Goal: Answer question/provide support: Share knowledge or assist other users

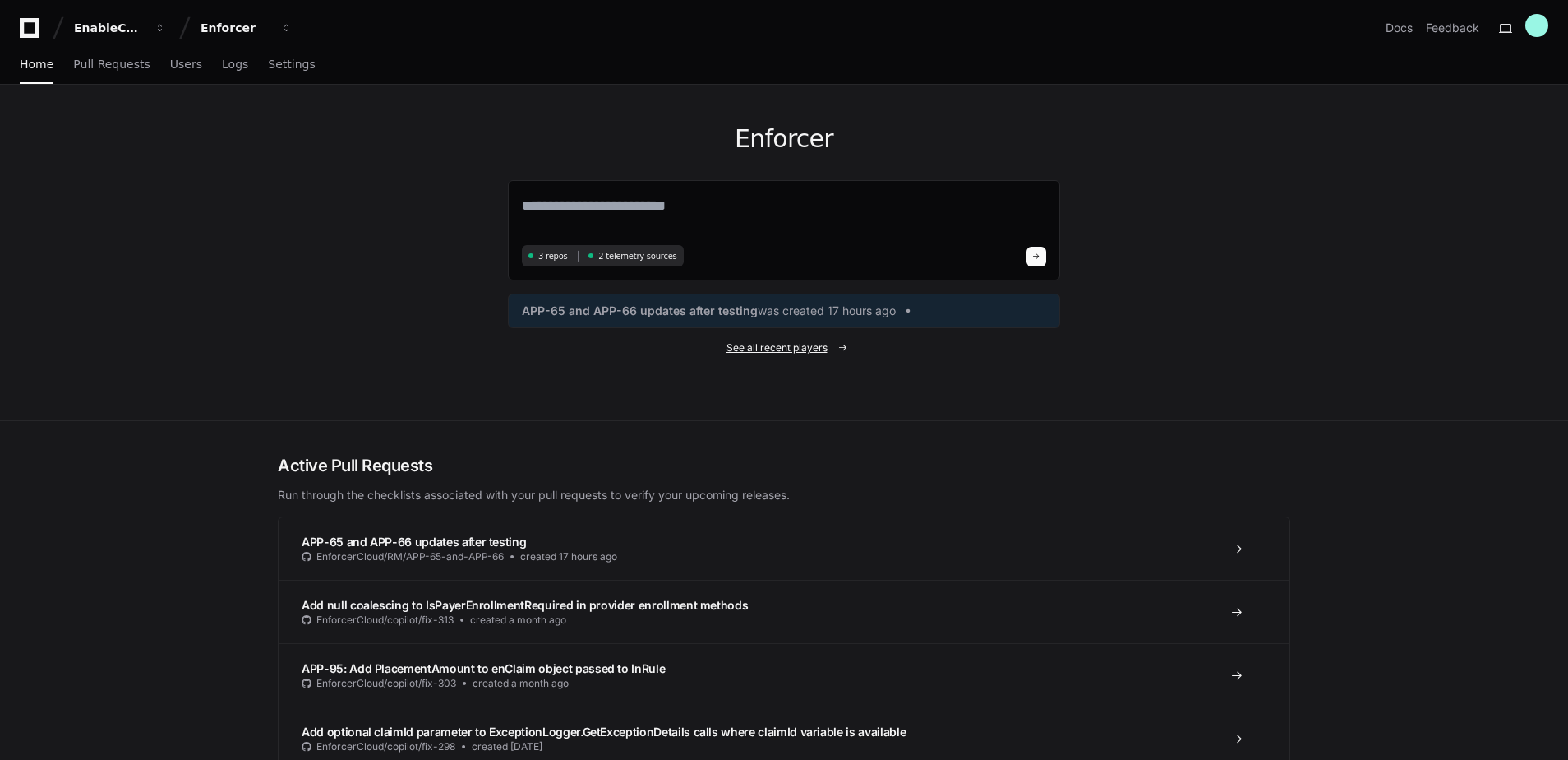
click at [808, 342] on span "See all recent players" at bounding box center [777, 347] width 101 height 13
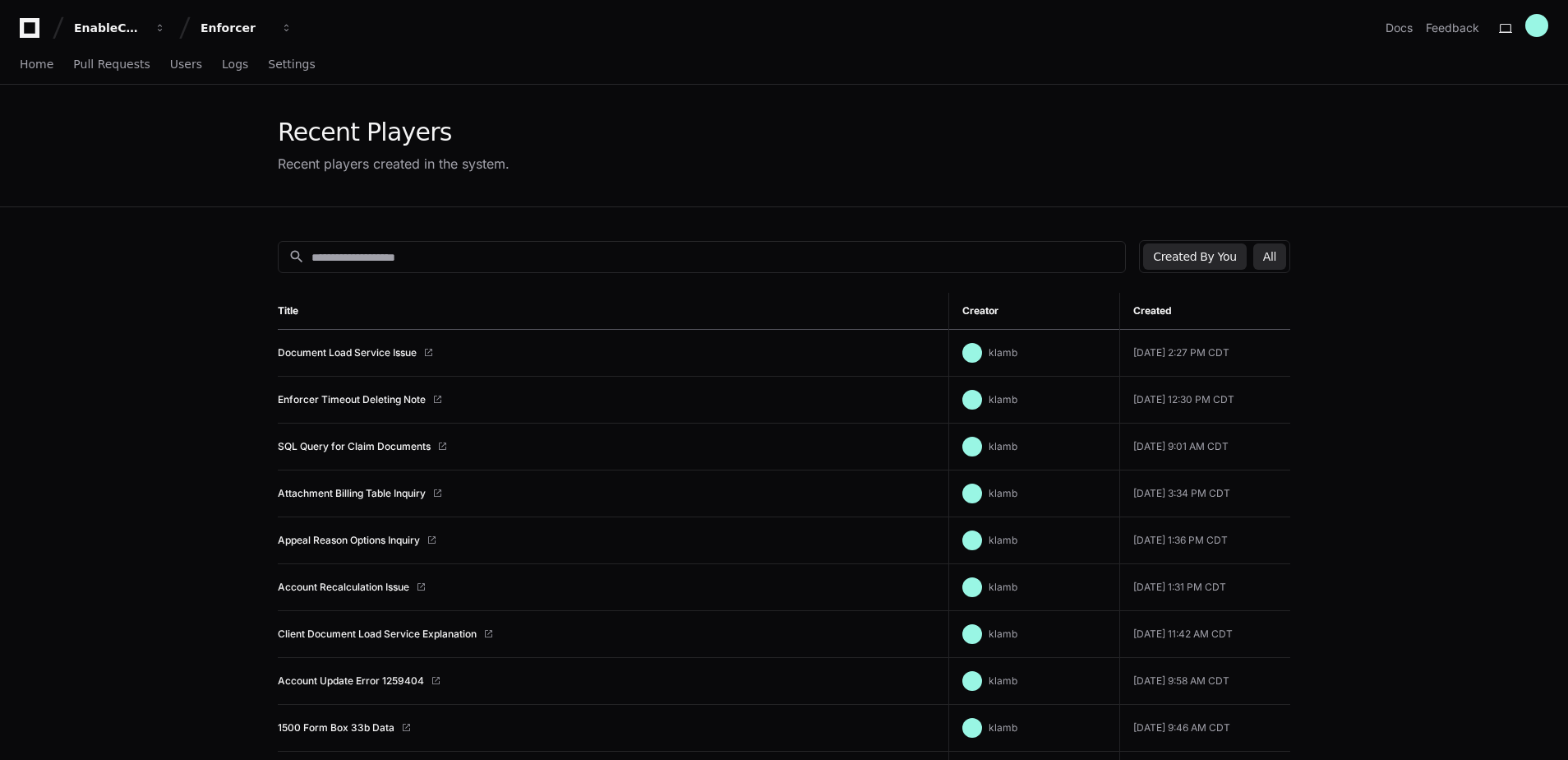
click at [1261, 264] on button "All" at bounding box center [1269, 256] width 33 height 27
click at [1196, 249] on button "Created By You" at bounding box center [1194, 256] width 102 height 27
click at [197, 193] on div "Recent Players Recent players created in the system." at bounding box center [784, 146] width 1568 height 123
click at [307, 401] on link "Enforcer Timeout Deleting Note" at bounding box center [351, 399] width 148 height 13
click at [48, 67] on span "Home" at bounding box center [36, 64] width 34 height 10
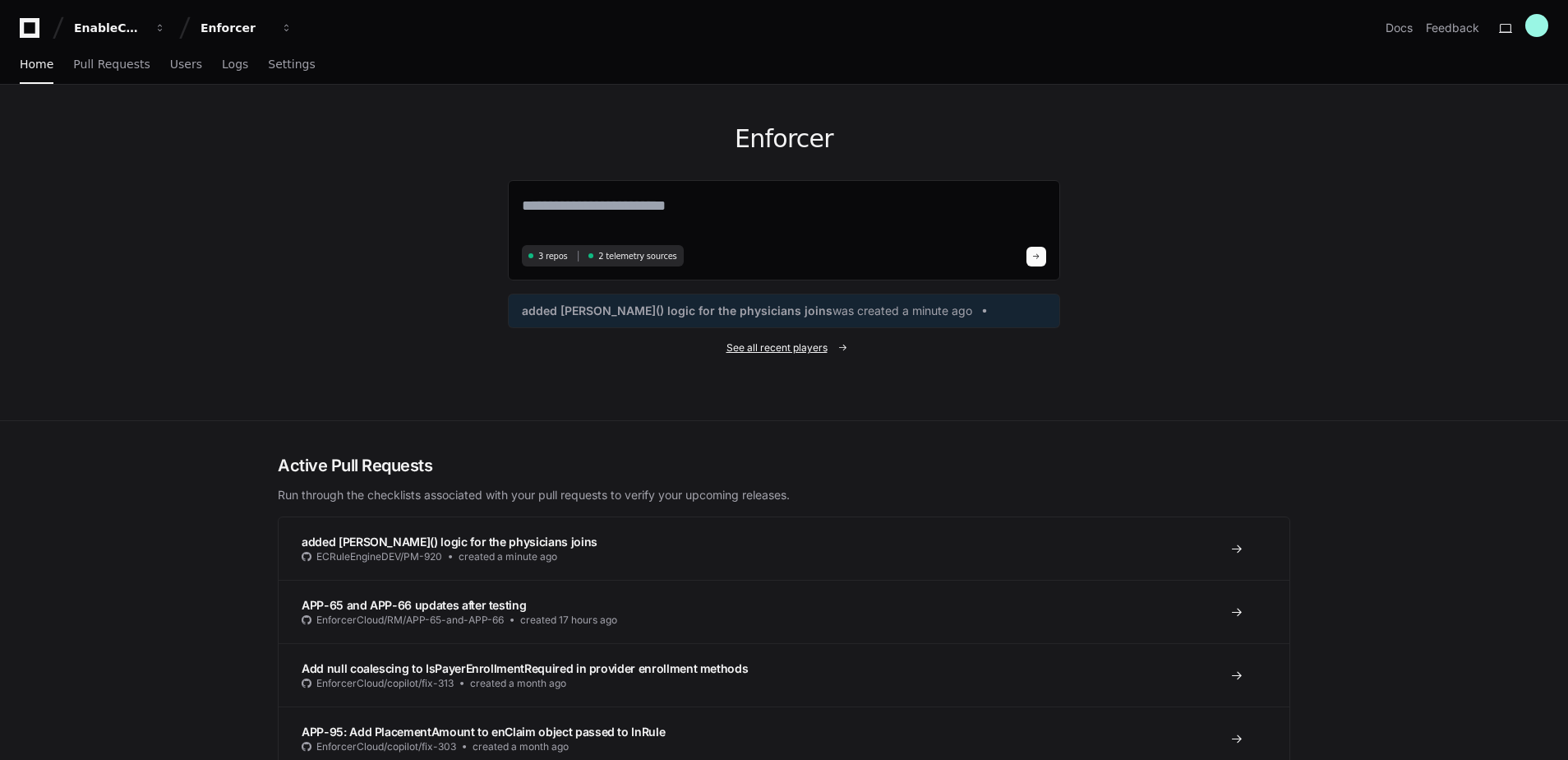
click at [744, 349] on span "See all recent players" at bounding box center [777, 347] width 101 height 13
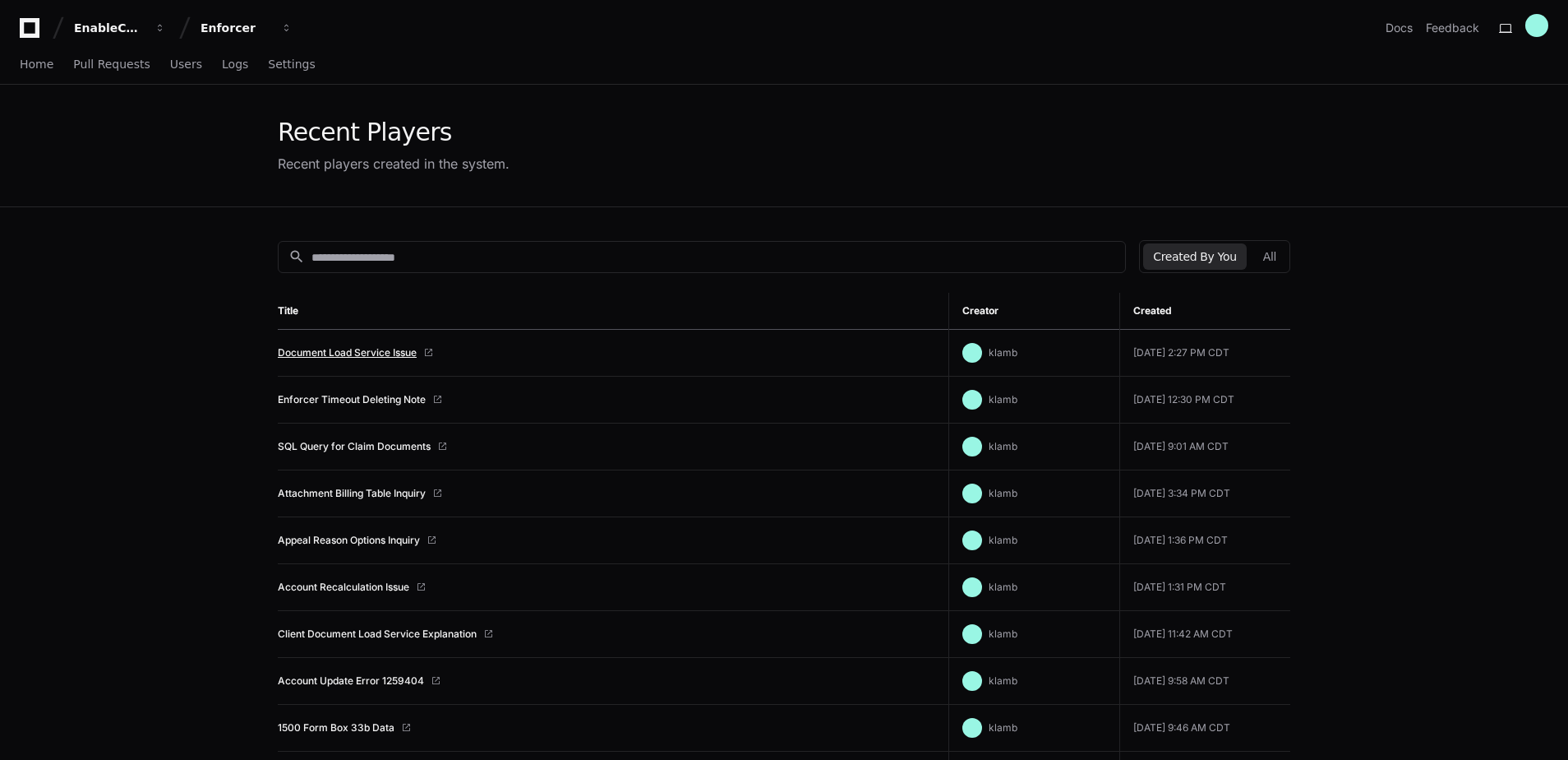
click at [366, 354] on link "Document Load Service Issue" at bounding box center [346, 353] width 139 height 13
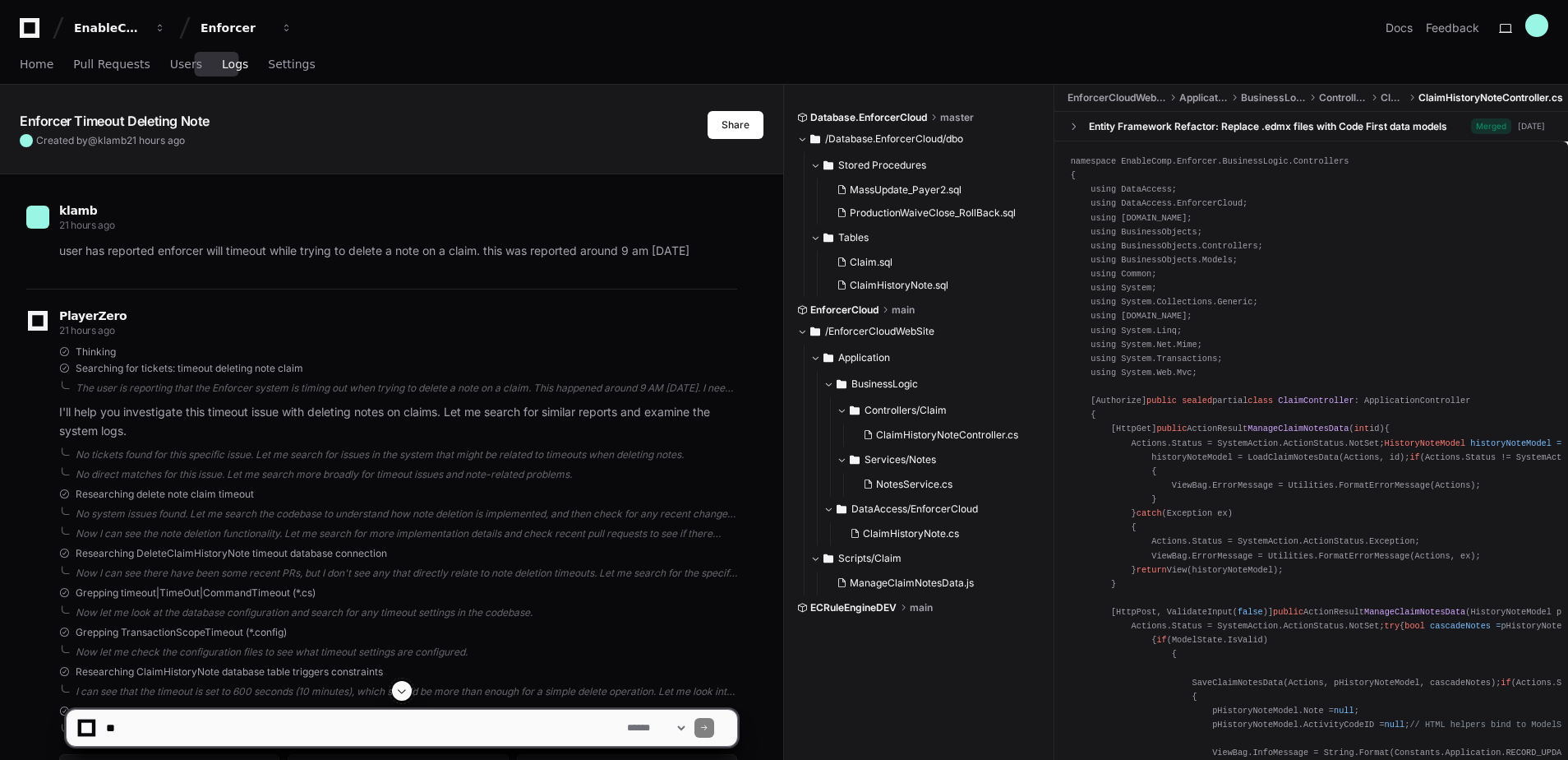
click at [222, 61] on span "Logs" at bounding box center [235, 64] width 27 height 10
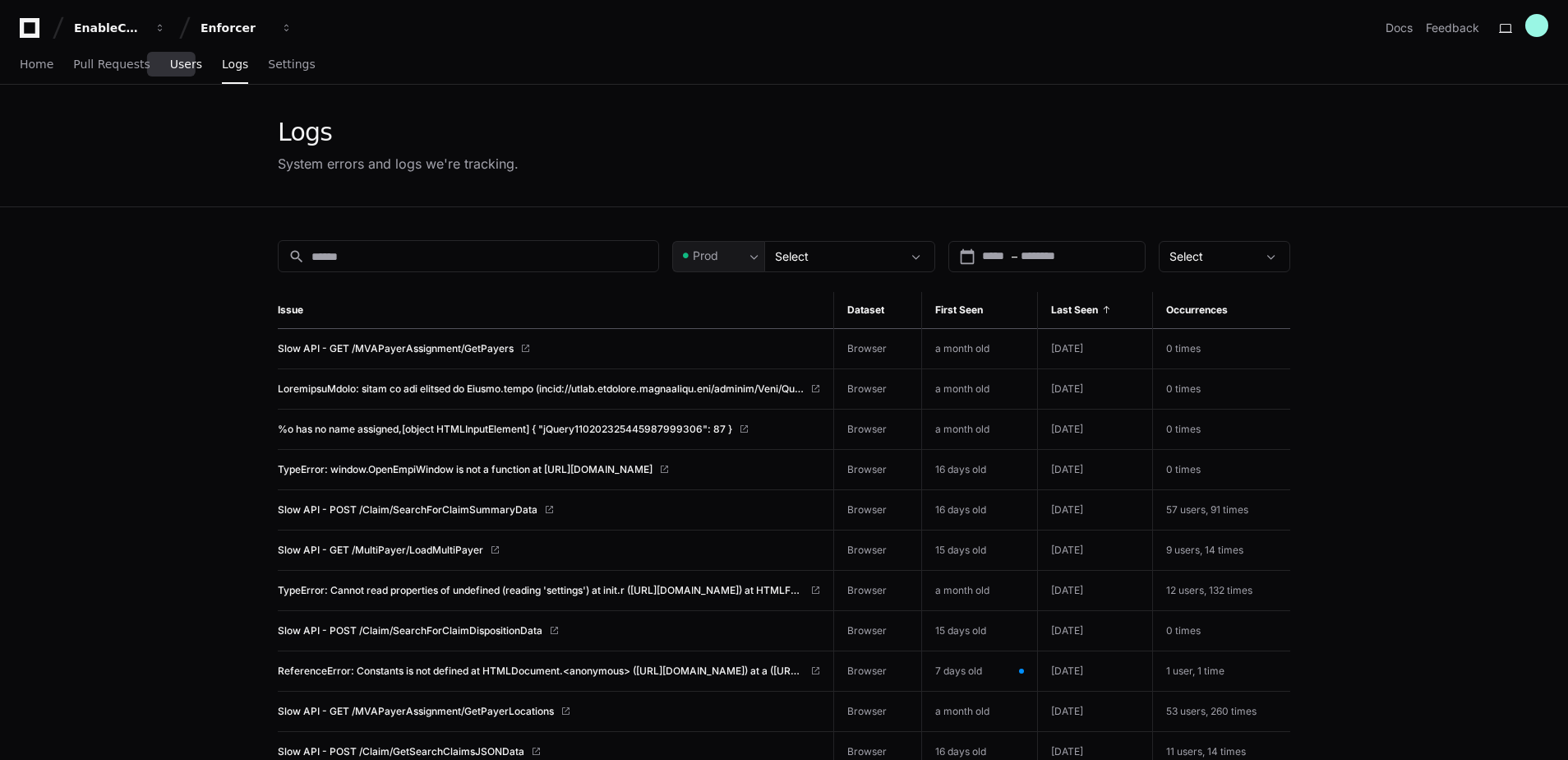
click at [171, 65] on span "Users" at bounding box center [186, 64] width 32 height 10
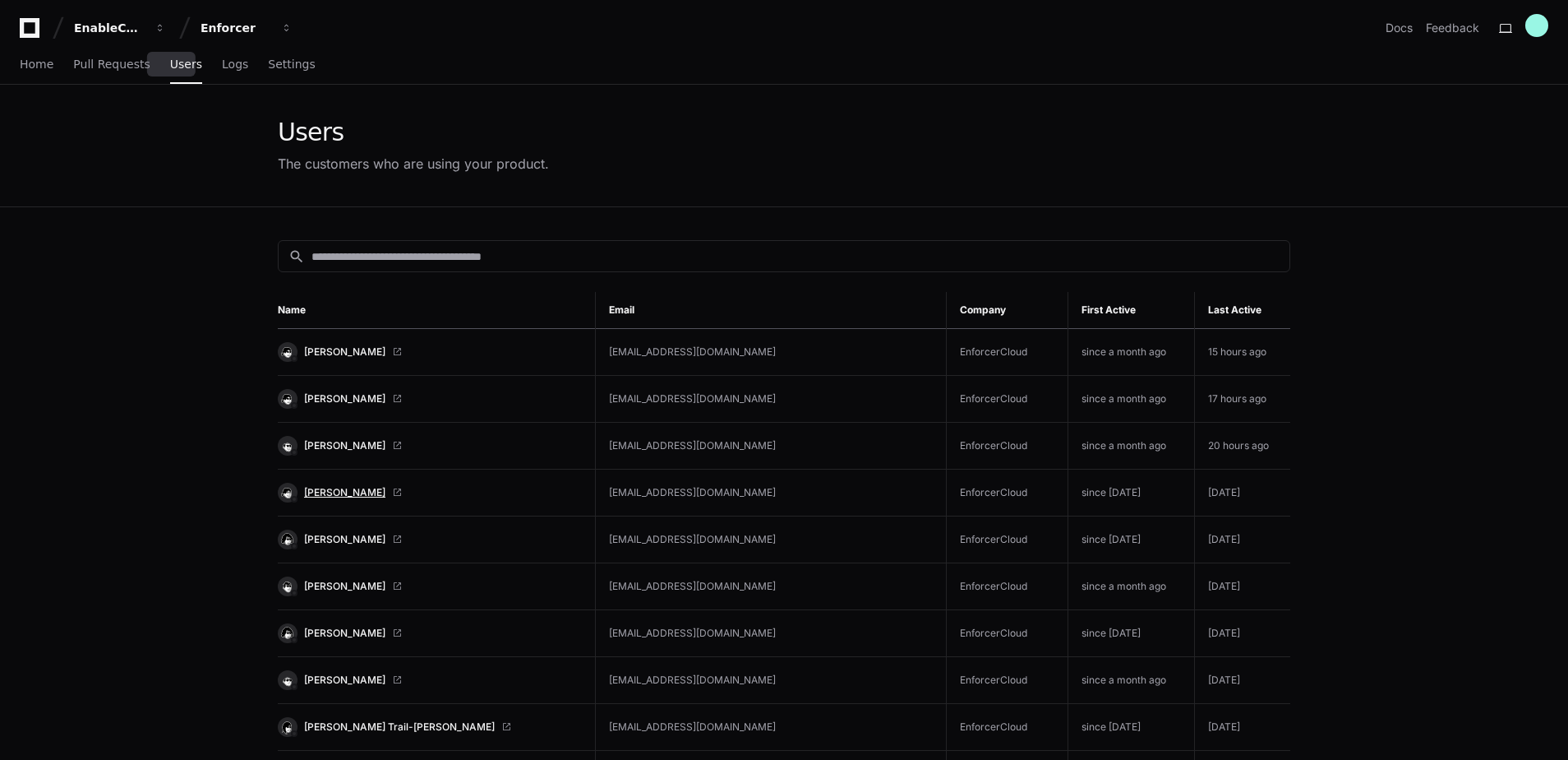
click at [339, 488] on span "[PERSON_NAME]" at bounding box center [345, 492] width 81 height 13
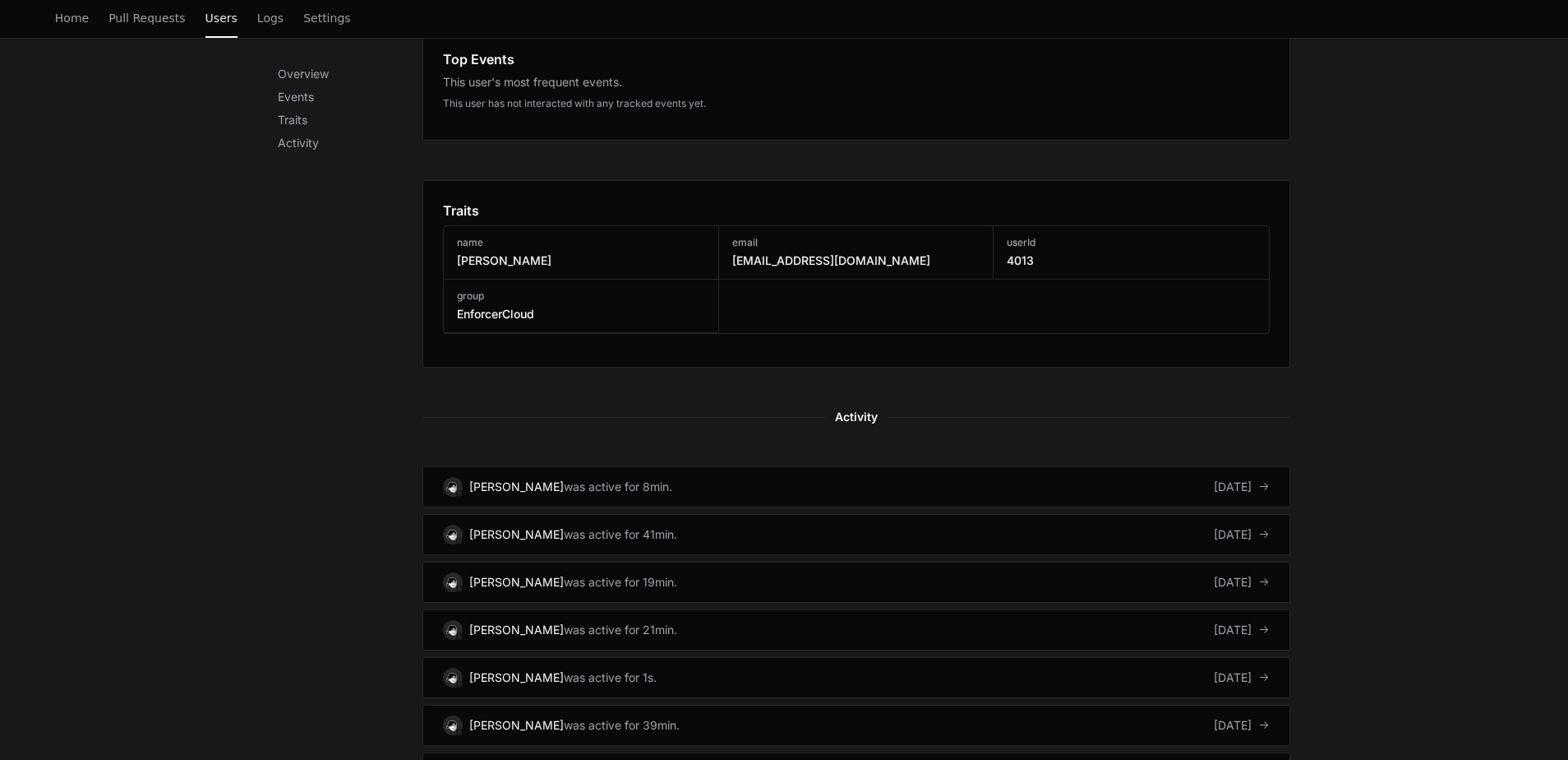
scroll to position [575, 0]
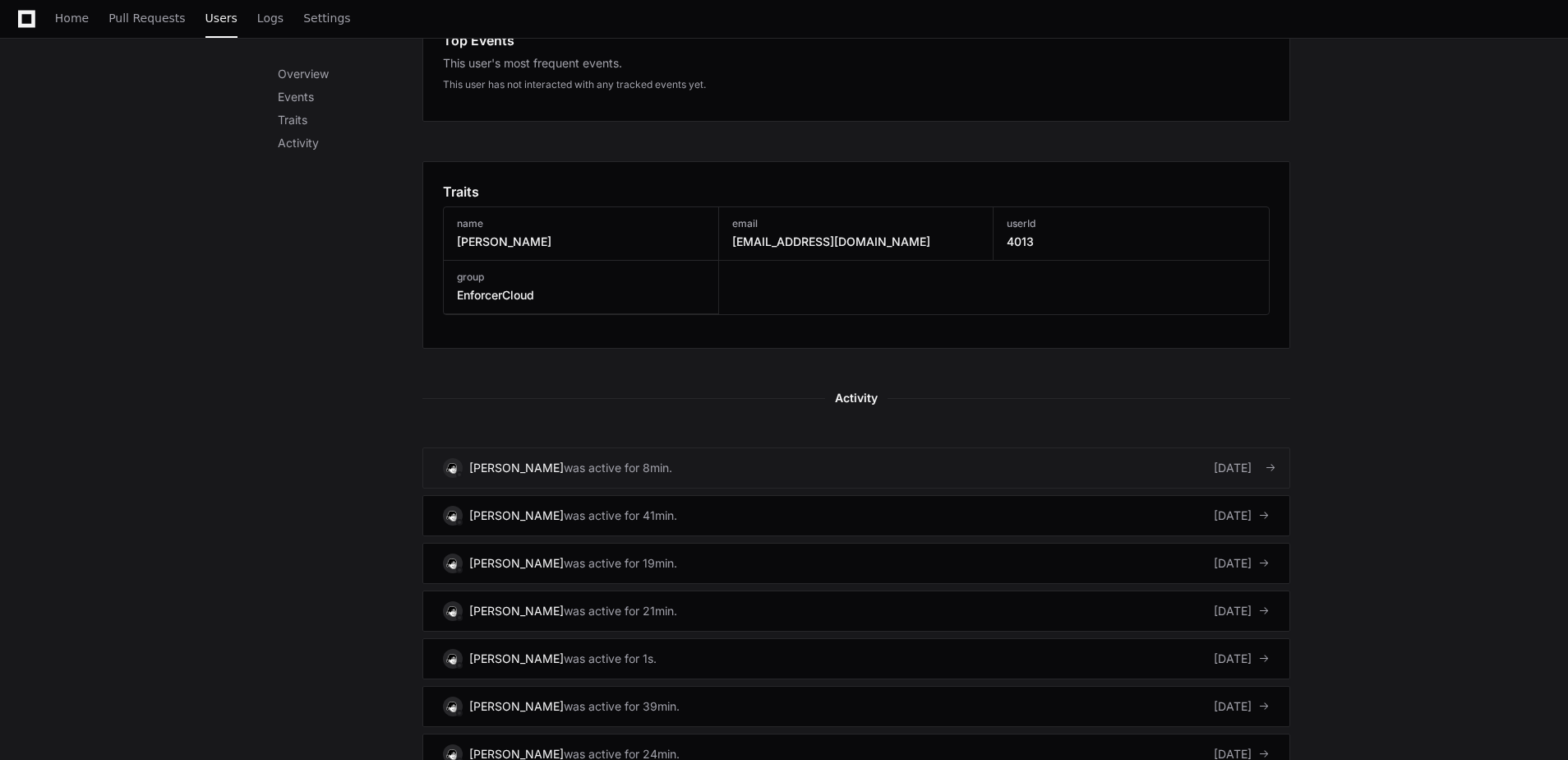
click at [942, 460] on link "Emma Goloversic was active for 8min. 5 days ago" at bounding box center [856, 467] width 868 height 42
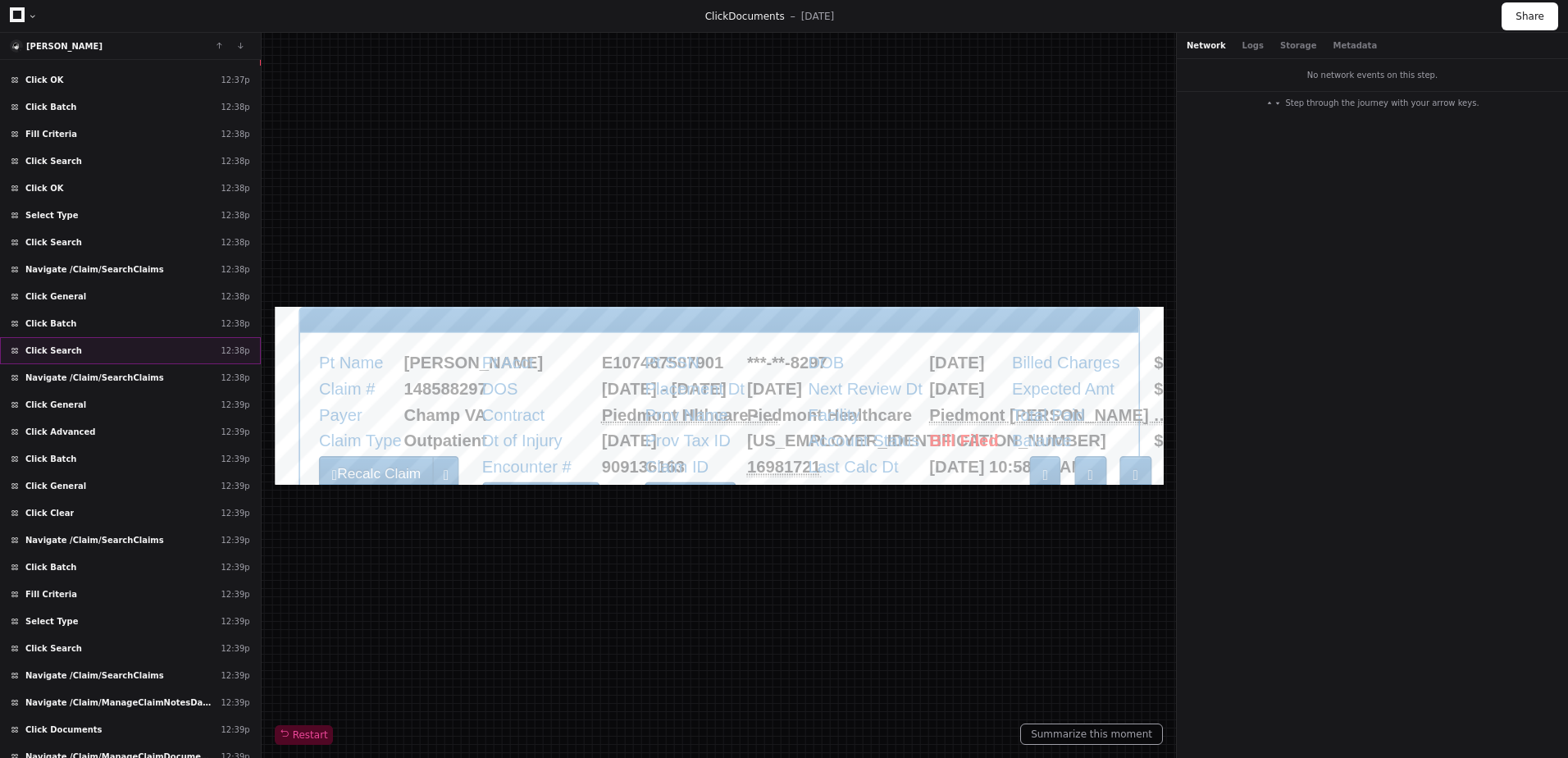
scroll to position [521, 0]
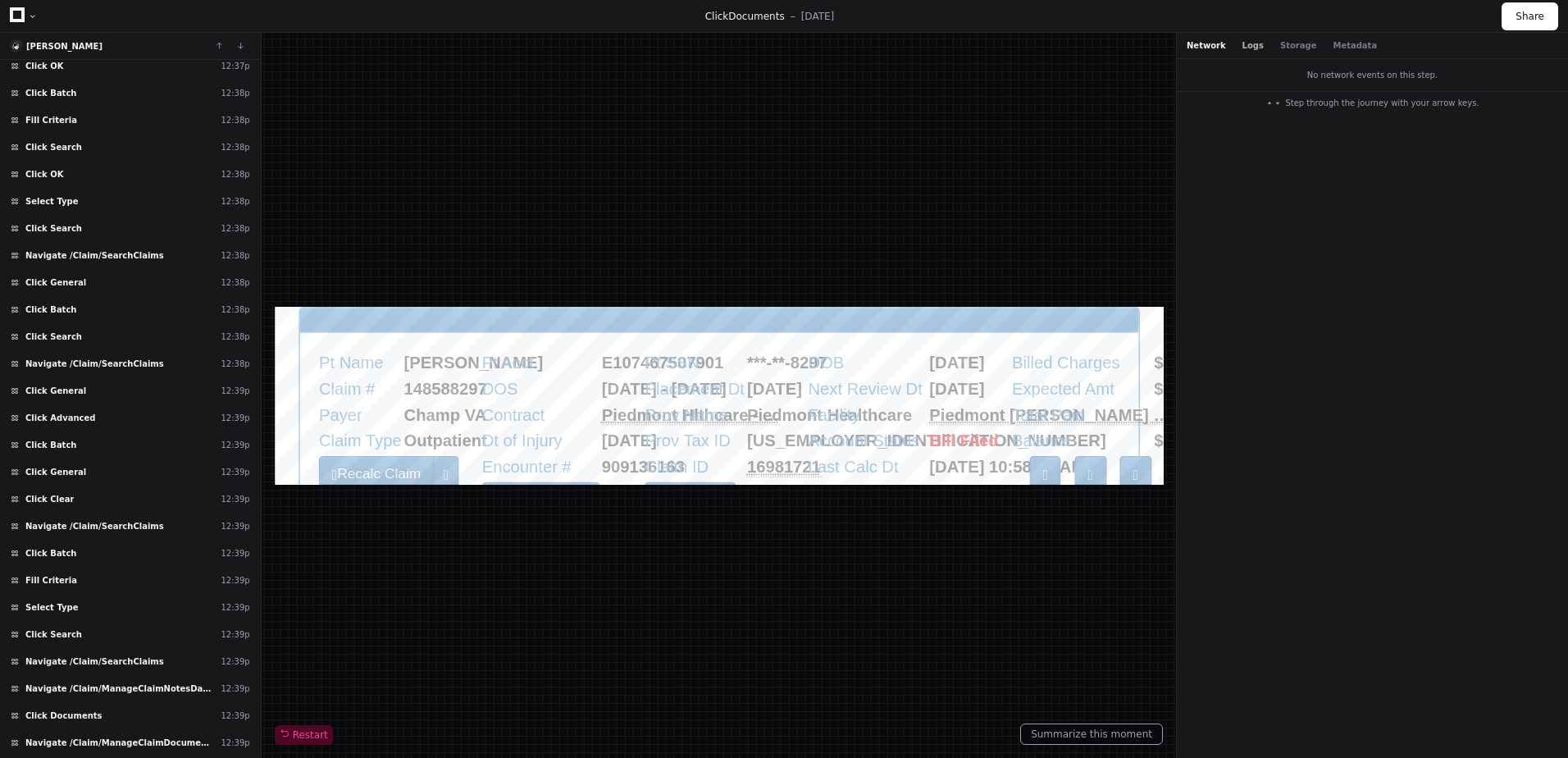
click at [1248, 46] on button "Logs" at bounding box center [1253, 46] width 21 height 12
click at [1285, 53] on div "Network Logs Storage Metadata" at bounding box center [1372, 46] width 391 height 26
click at [1333, 49] on button "Metadata" at bounding box center [1355, 46] width 44 height 12
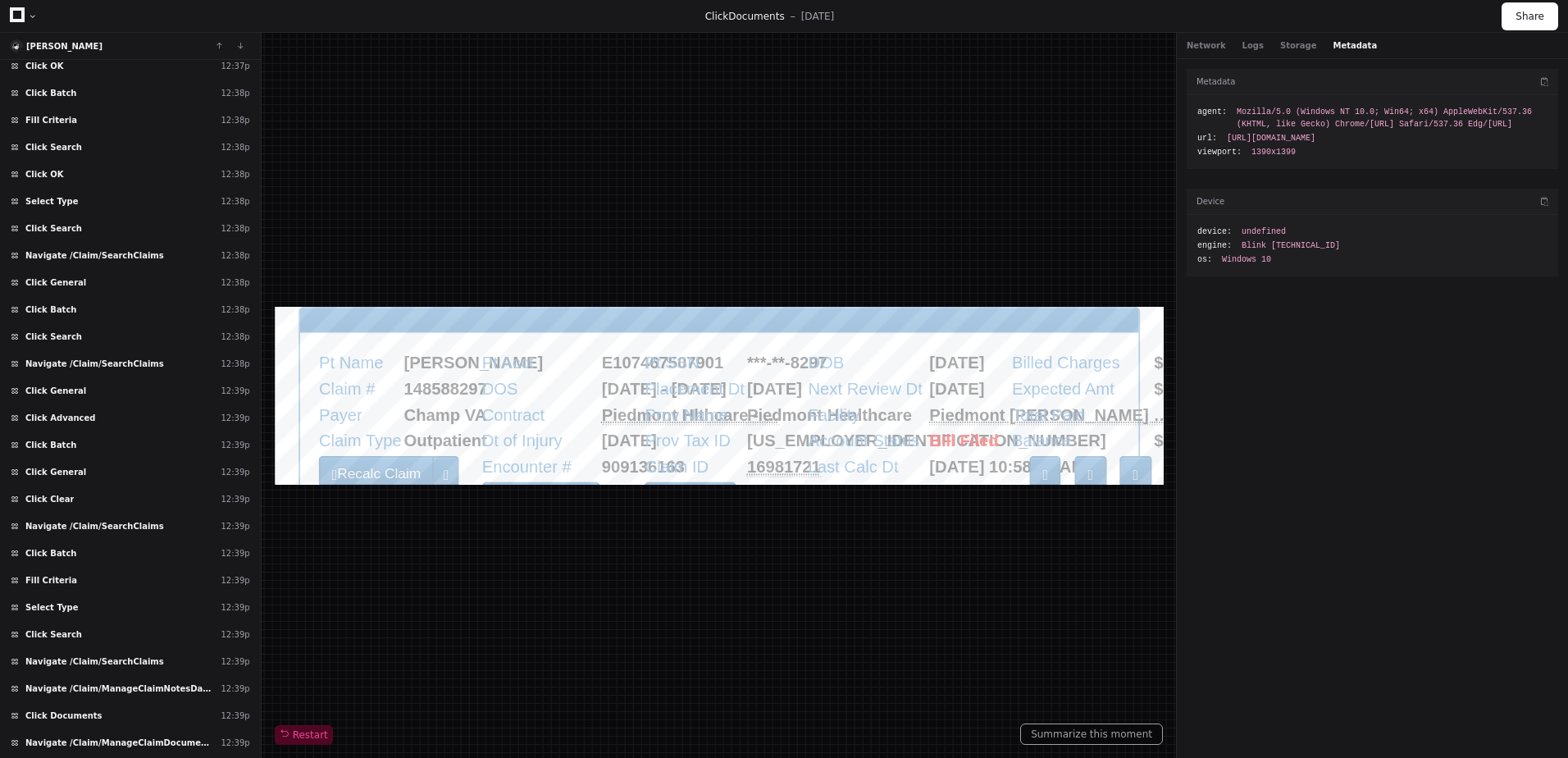
click at [1213, 53] on div "Network Logs Storage Metadata" at bounding box center [1372, 46] width 391 height 26
click at [1189, 46] on button "Network" at bounding box center [1206, 46] width 40 height 12
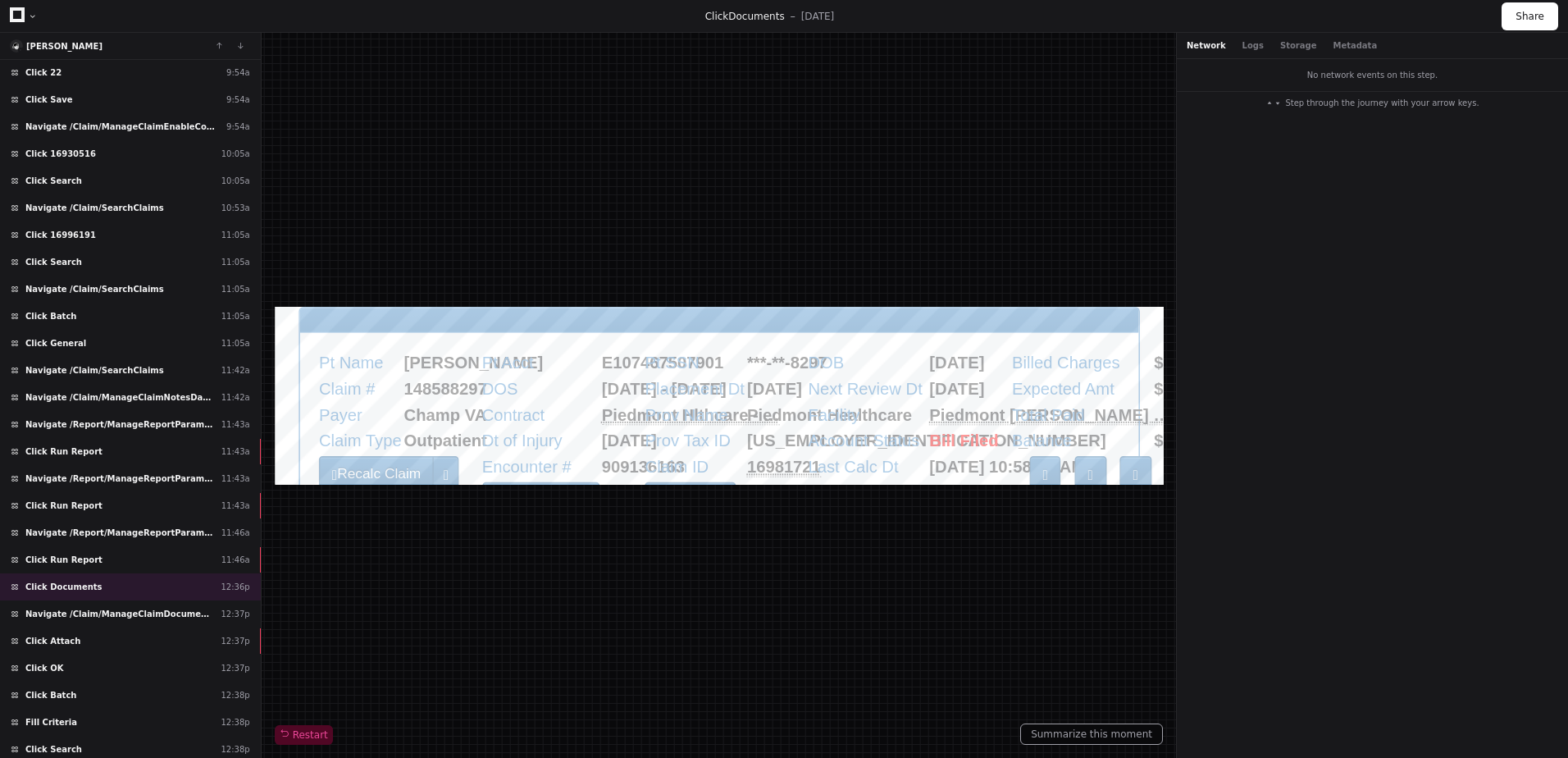
scroll to position [328, 0]
click at [114, 452] on div "Click Run Report 11:43a" at bounding box center [130, 448] width 261 height 27
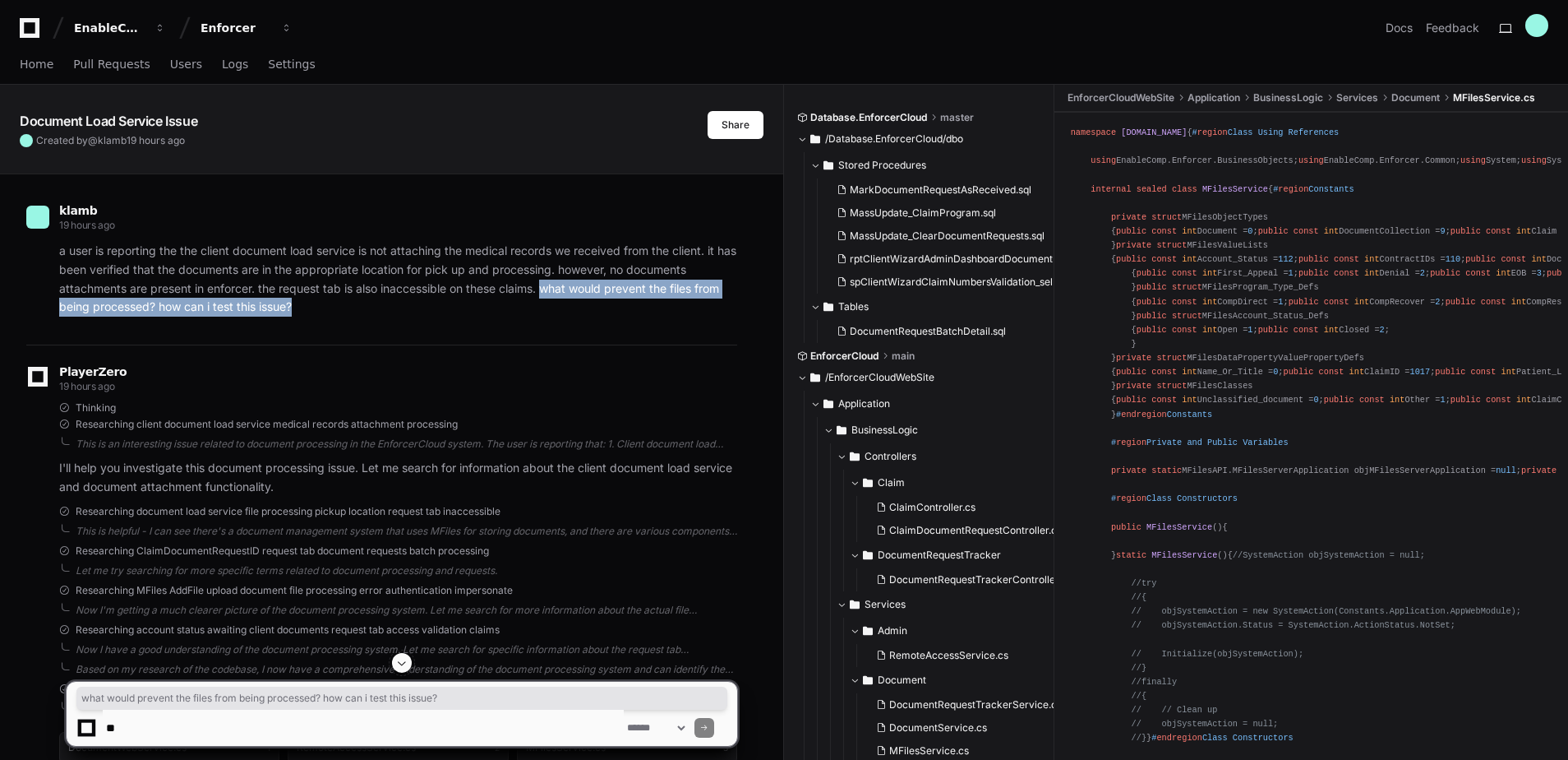
drag, startPoint x: 547, startPoint y: 291, endPoint x: 587, endPoint y: 311, distance: 44.7
click at [587, 311] on p "a user is reporting the the client document load service is not attaching the m…" at bounding box center [398, 279] width 678 height 75
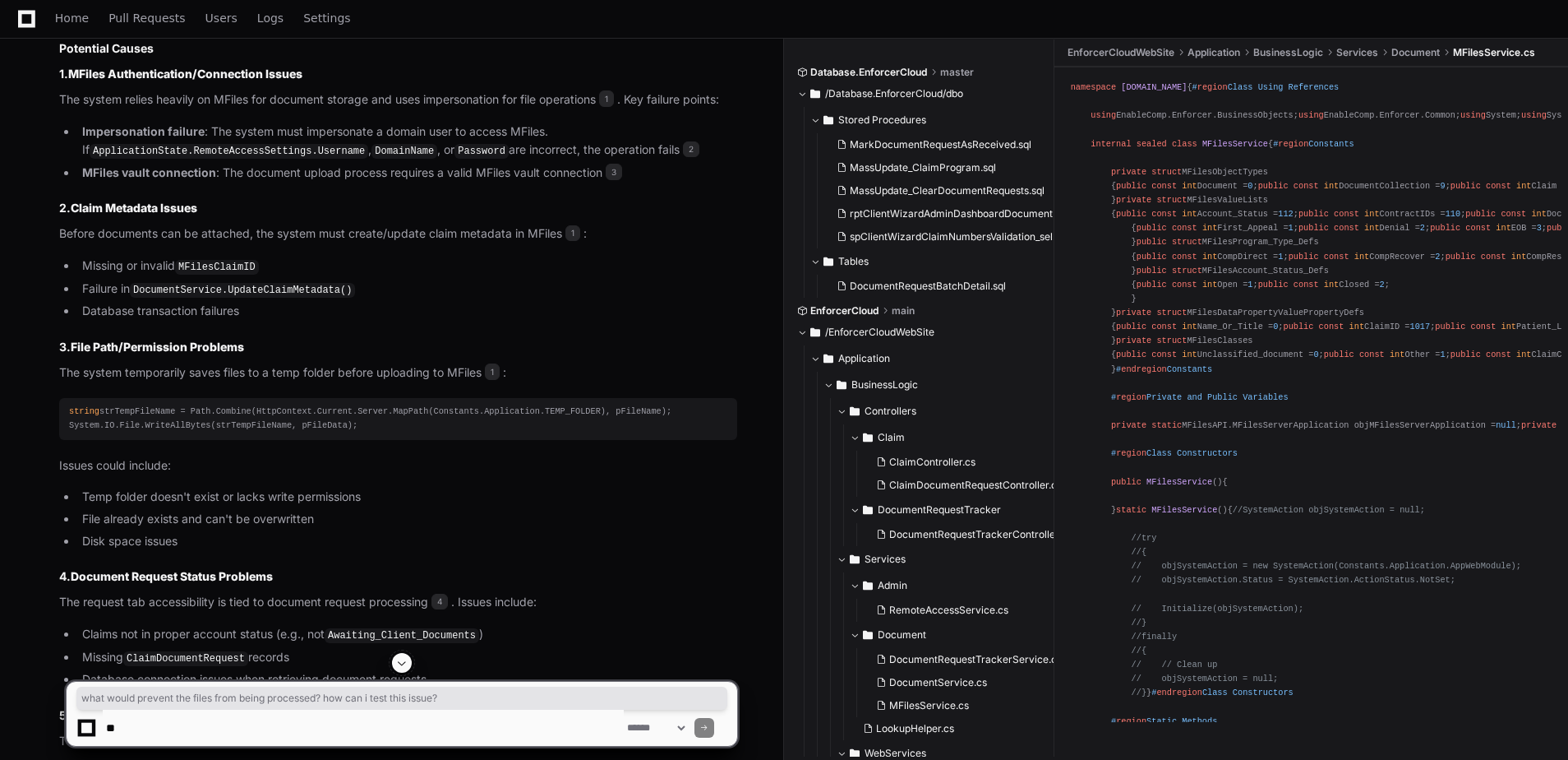
scroll to position [905, 0]
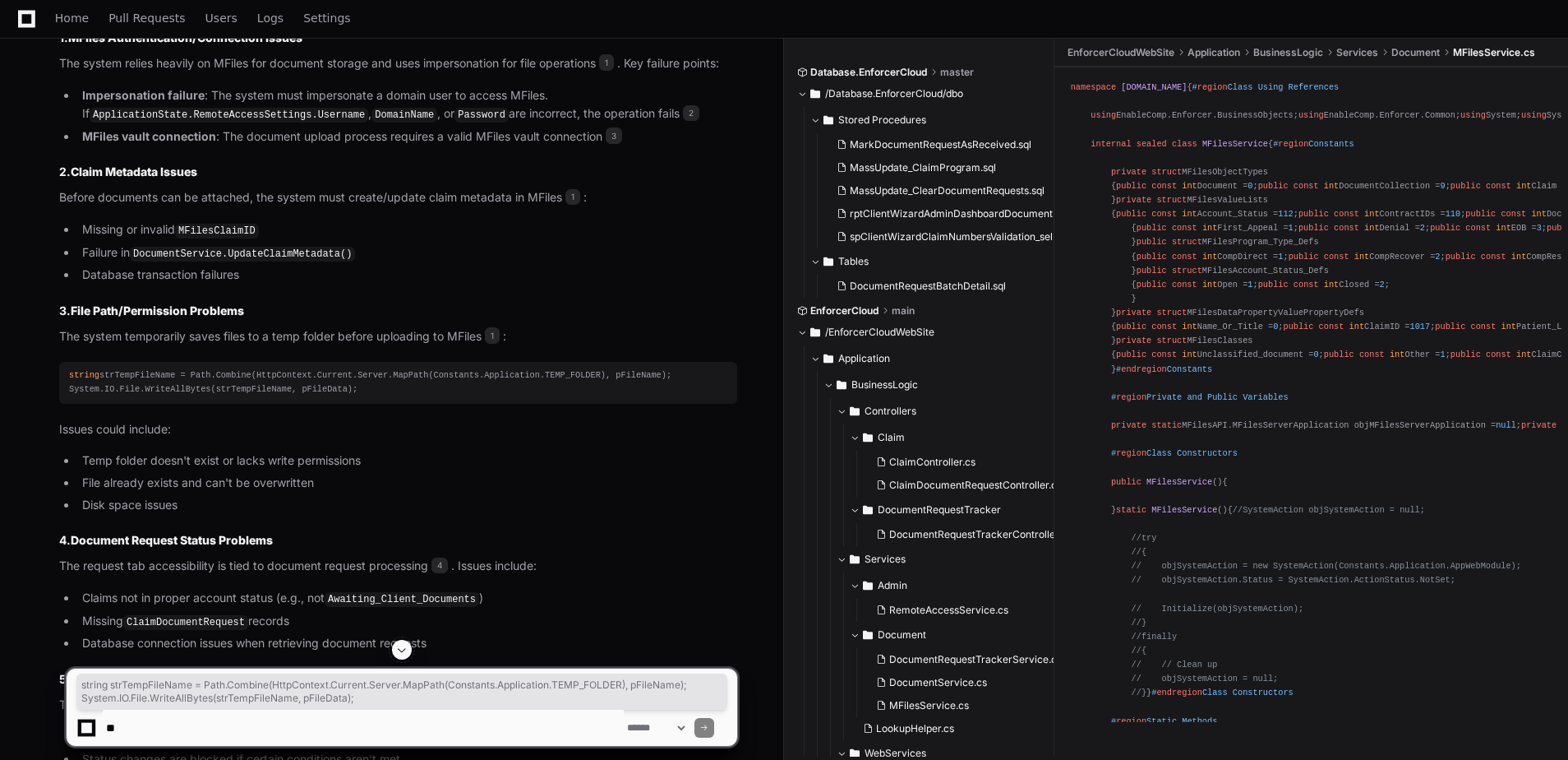
drag, startPoint x: 348, startPoint y: 386, endPoint x: 51, endPoint y: 372, distance: 297.3
click at [51, 372] on div "DocumentWebService.cs 1 RemoteAccessService.cs 2 MFilesService.cs 3 ClaimDocume…" at bounding box center [382, 706] width 711 height 1779
click at [392, 385] on div "string strTempFileName = Path.Combine(HttpContext.Current.Server.MapPath(Consta…" at bounding box center [398, 383] width 658 height 28
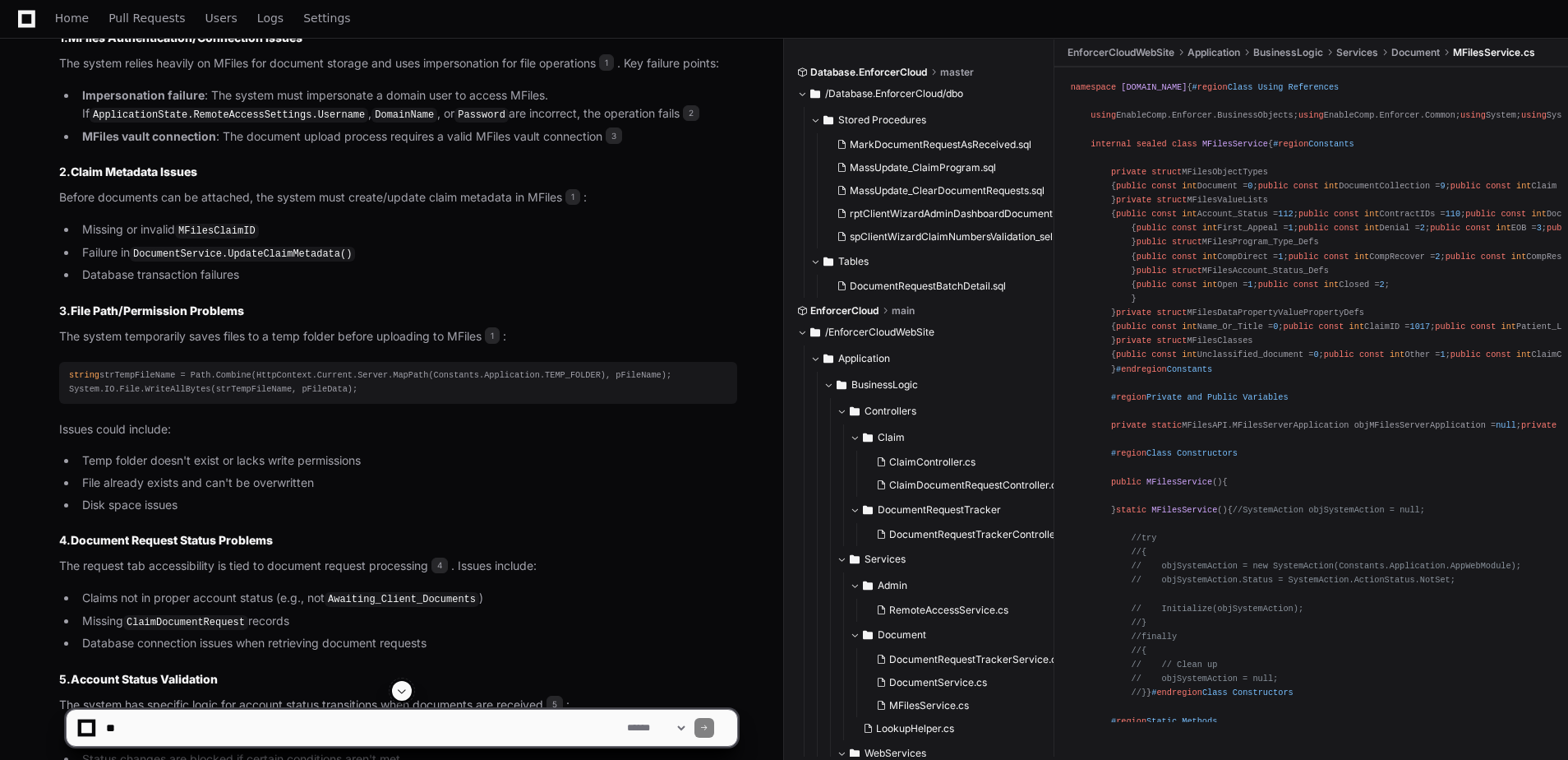
click at [355, 434] on p "Issues could include:" at bounding box center [398, 429] width 678 height 19
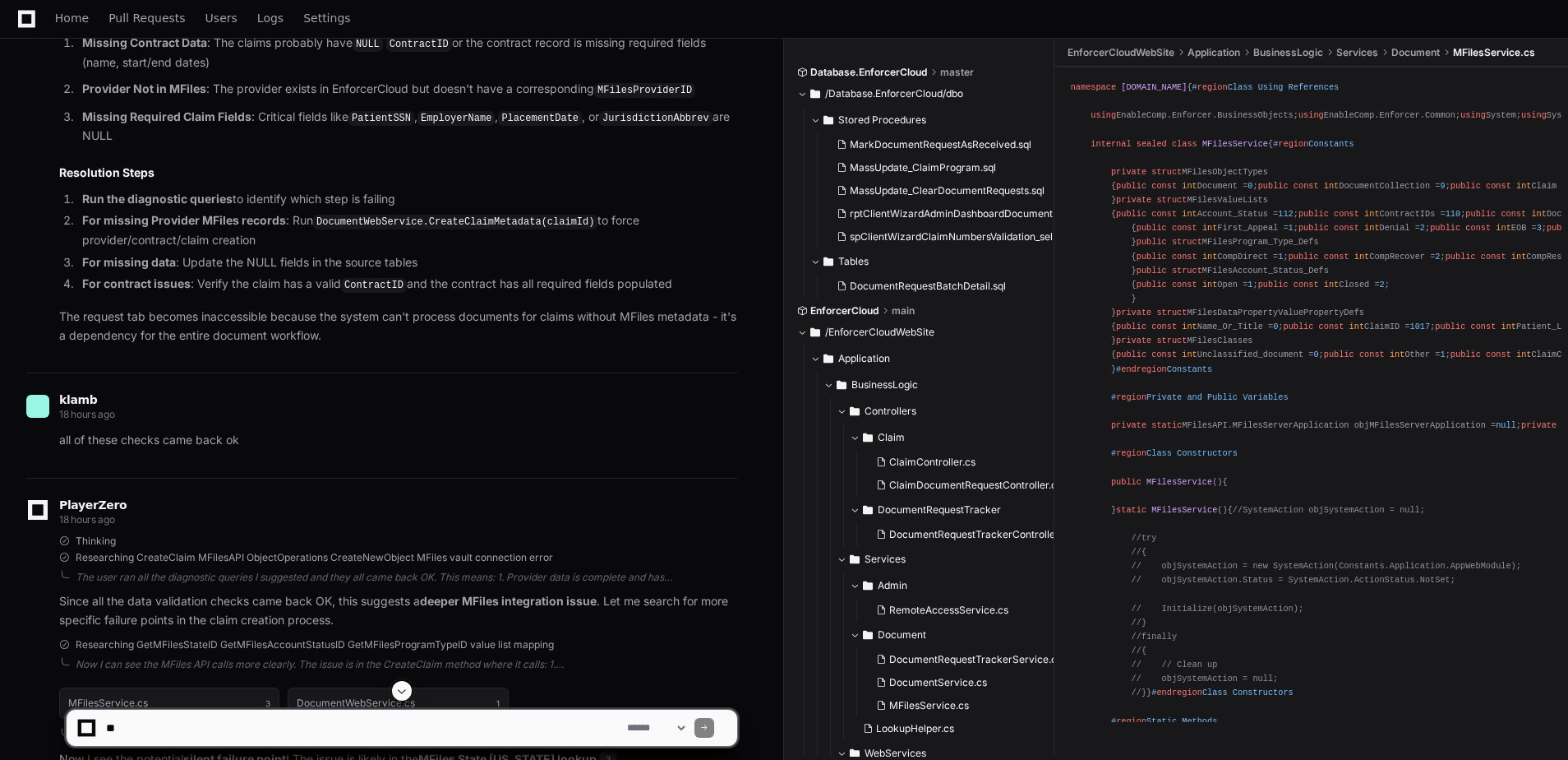
scroll to position [3947, 0]
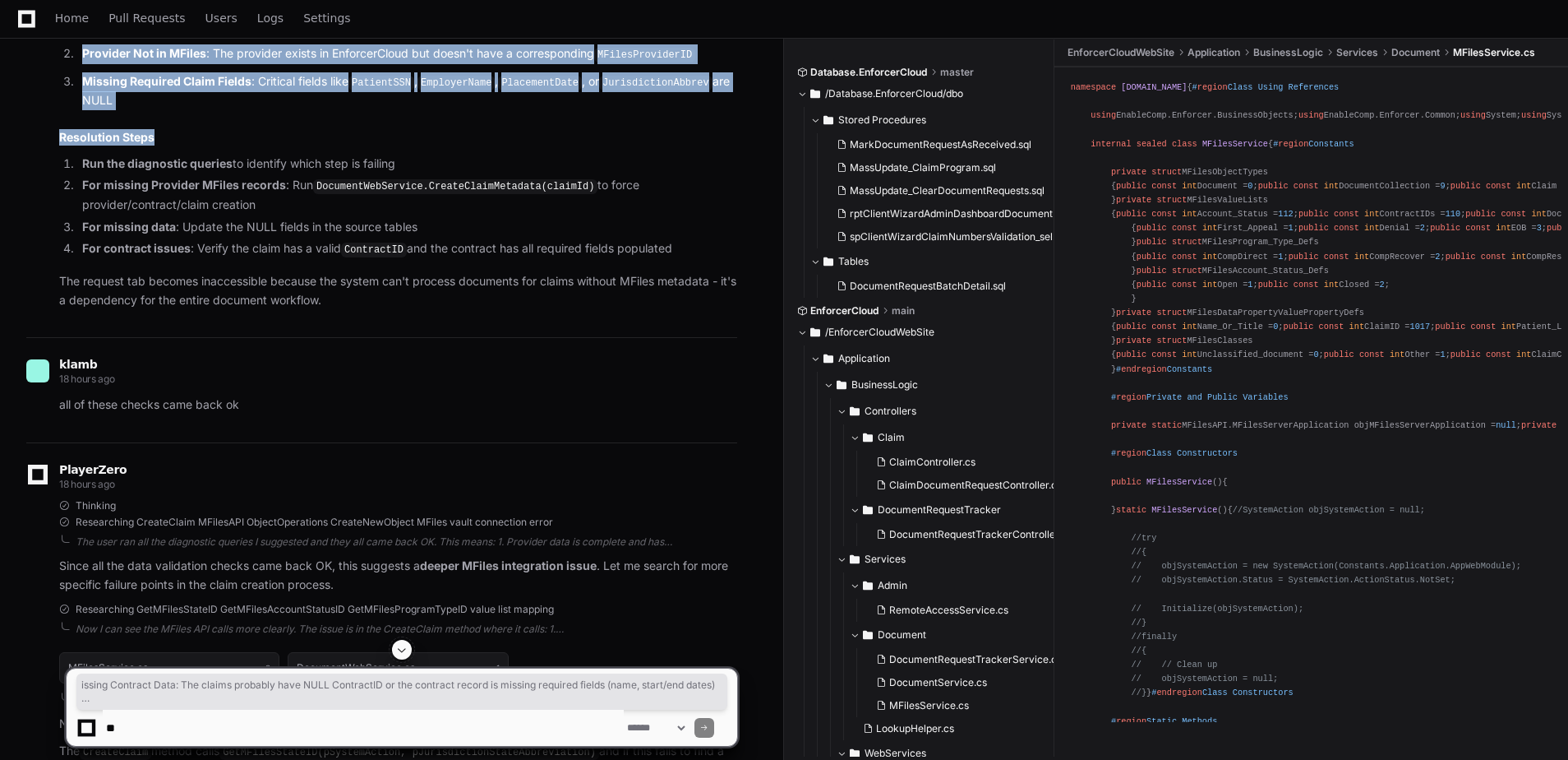
drag, startPoint x: 159, startPoint y: 498, endPoint x: 72, endPoint y: 390, distance: 138.7
drag, startPoint x: 72, startPoint y: 390, endPoint x: 128, endPoint y: 425, distance: 66.0
click at [128, 110] on ol "Missing Contract Data : The claims probably have NULL ContractID or the contrac…" at bounding box center [398, 54] width 678 height 112
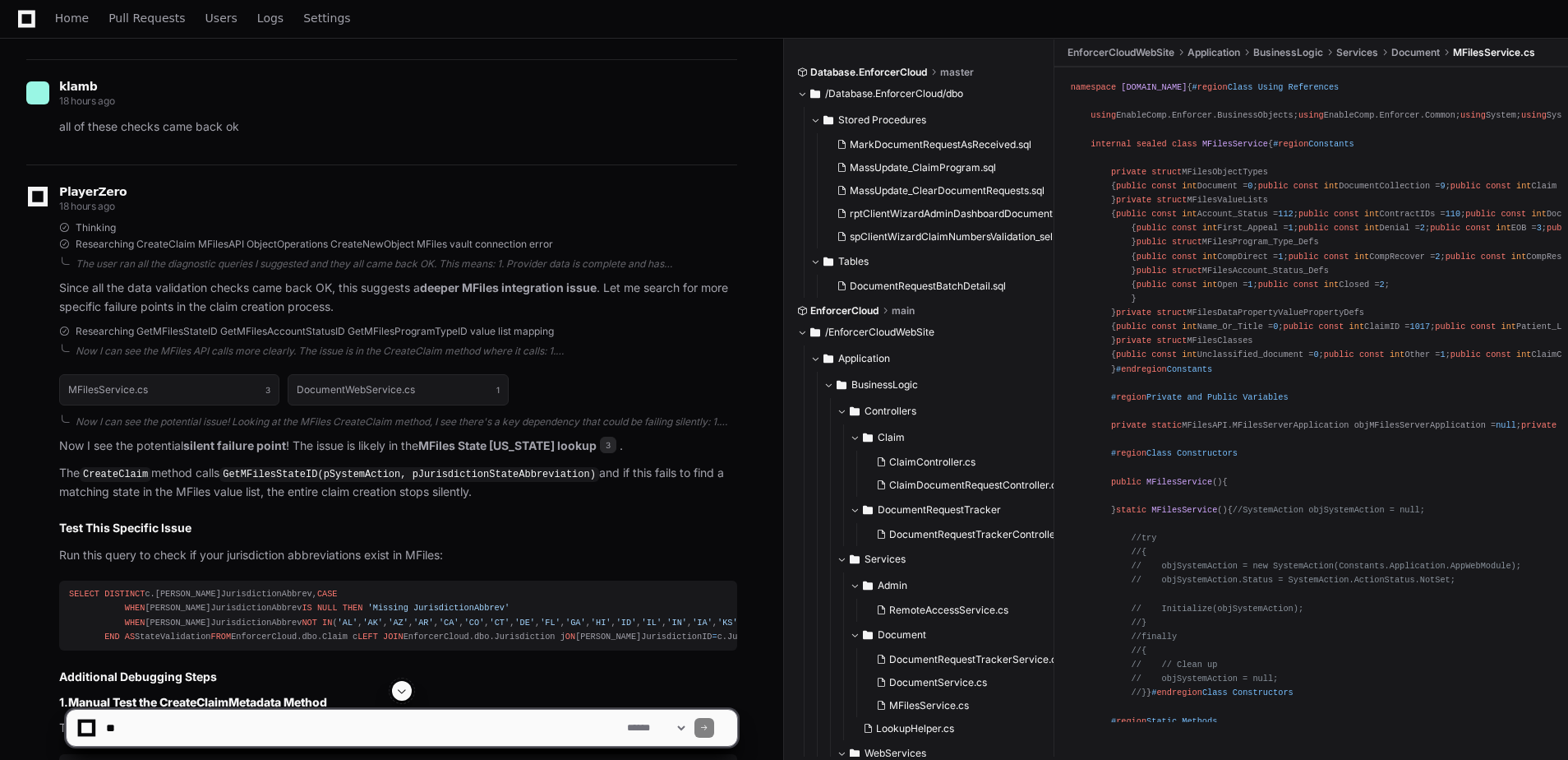
scroll to position [4800, 0]
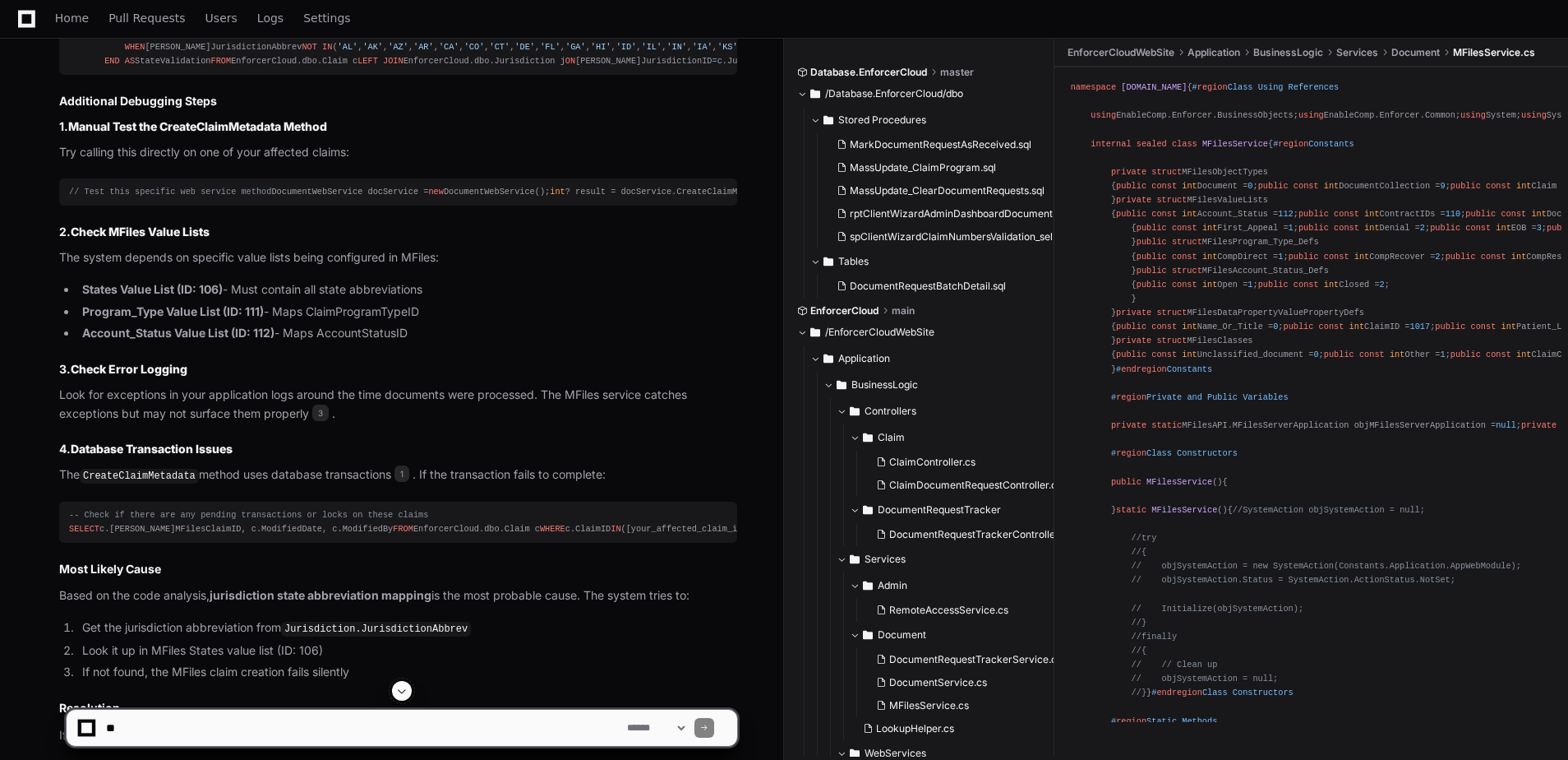
click at [247, 736] on textarea at bounding box center [363, 727] width 521 height 36
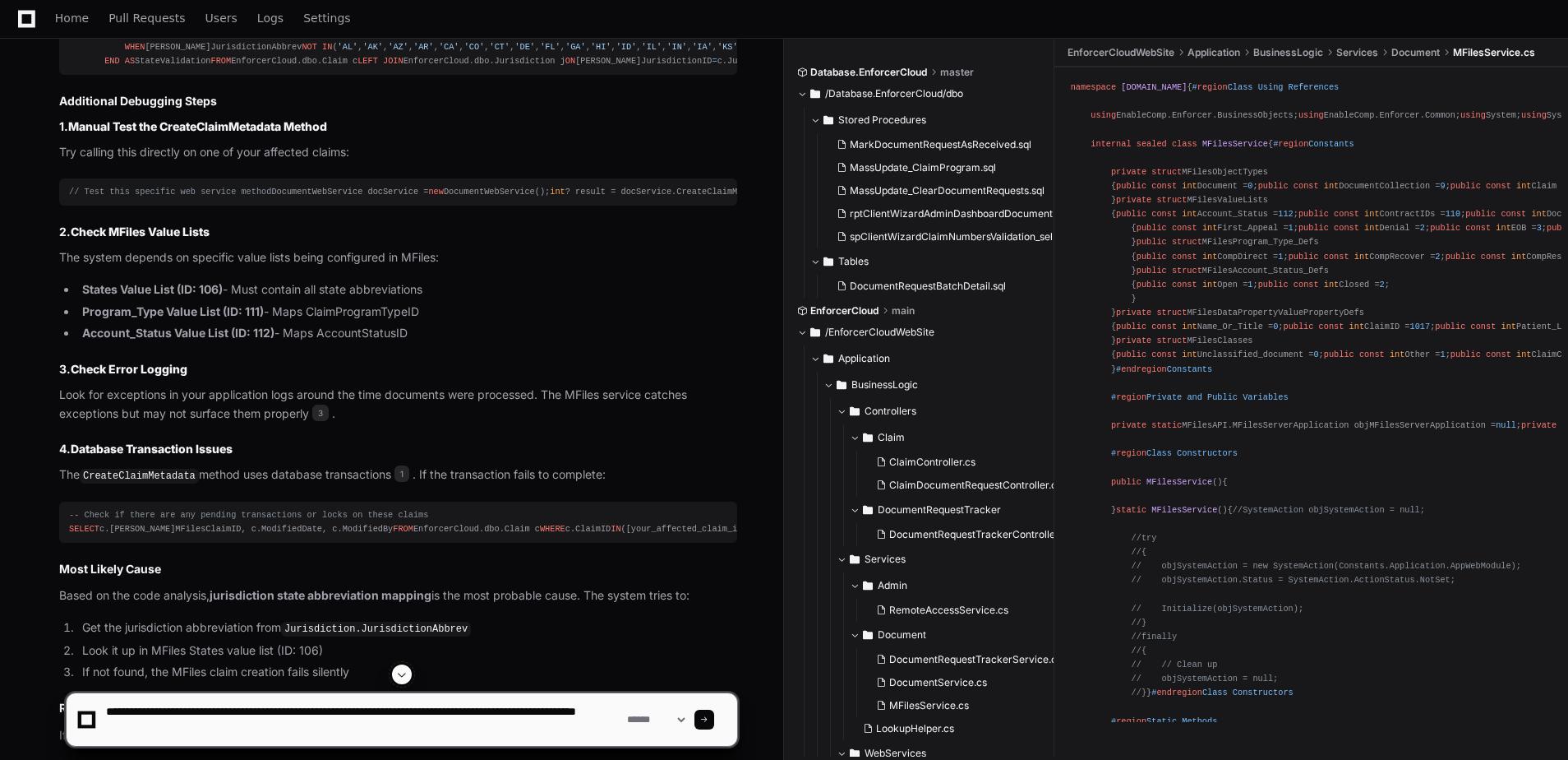
type textarea "**********"
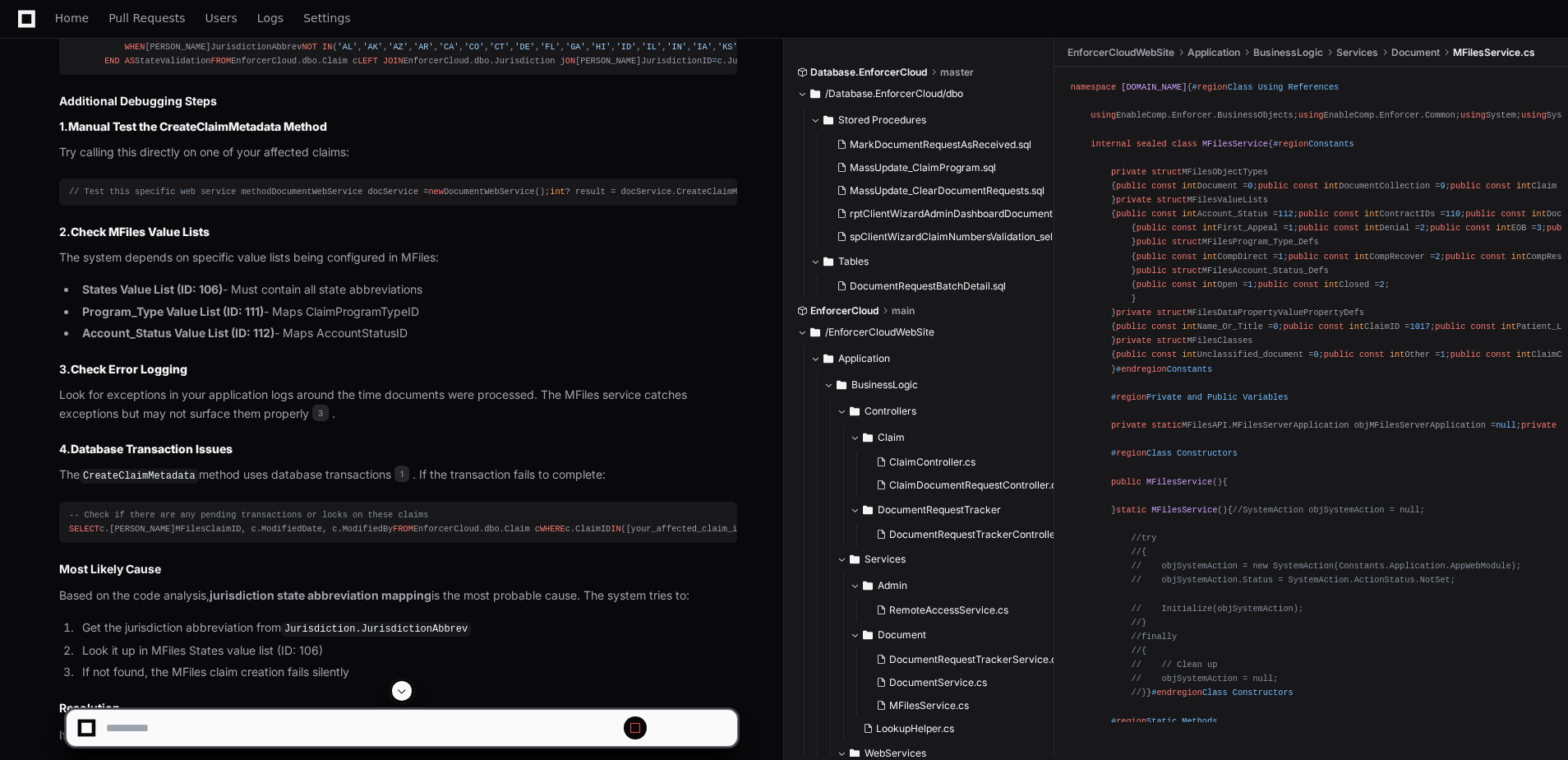
scroll to position [0, 0]
click at [408, 685] on span at bounding box center [402, 690] width 13 height 13
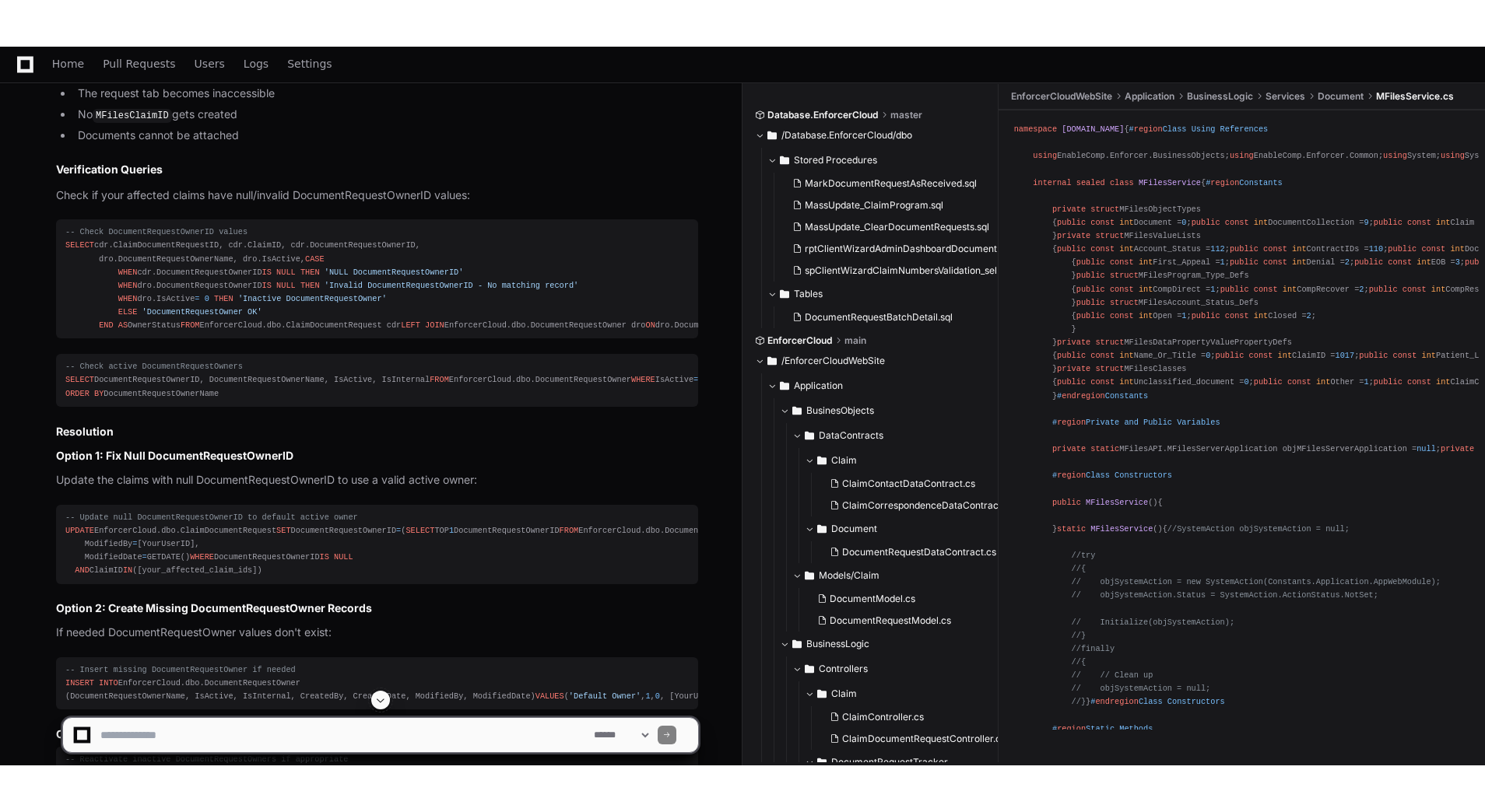
scroll to position [6136, 0]
